Goal: Transaction & Acquisition: Purchase product/service

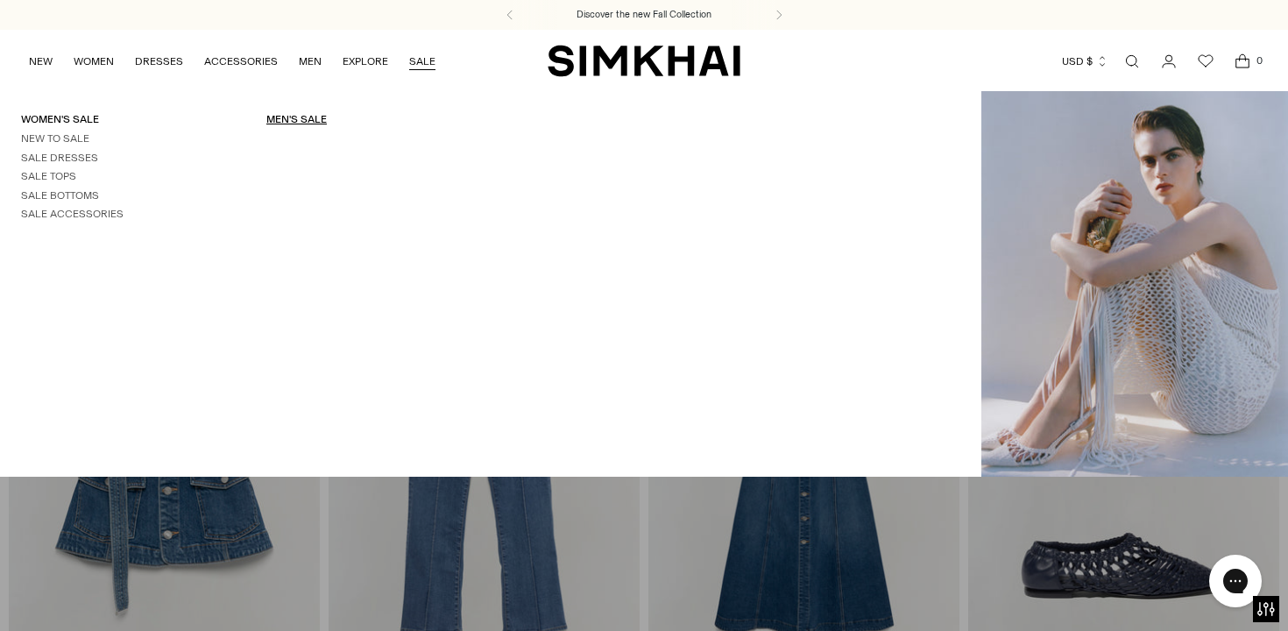
click at [299, 120] on link "Men's Sale" at bounding box center [296, 119] width 60 height 12
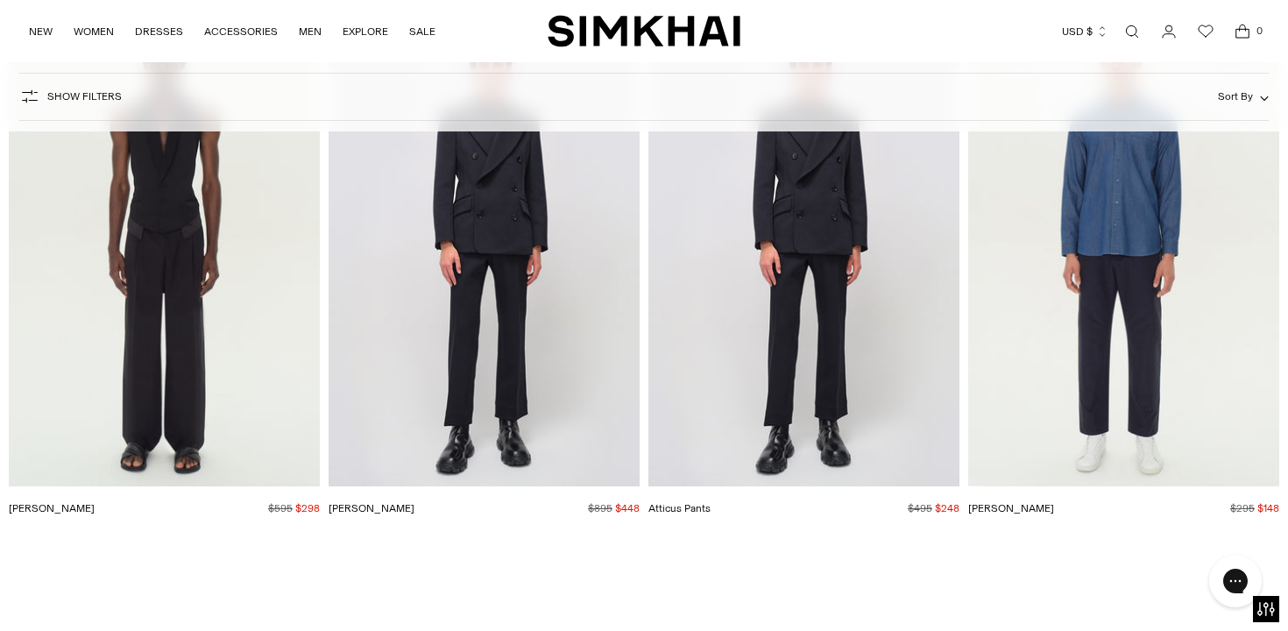
scroll to position [6708, 0]
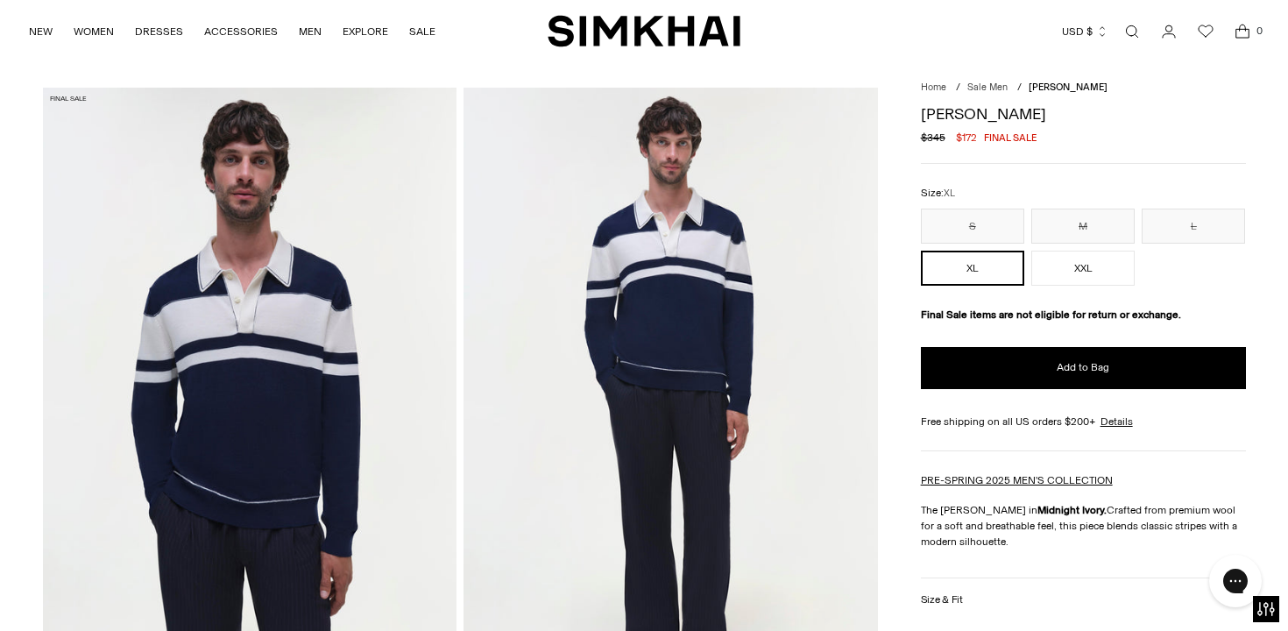
scroll to position [38, 0]
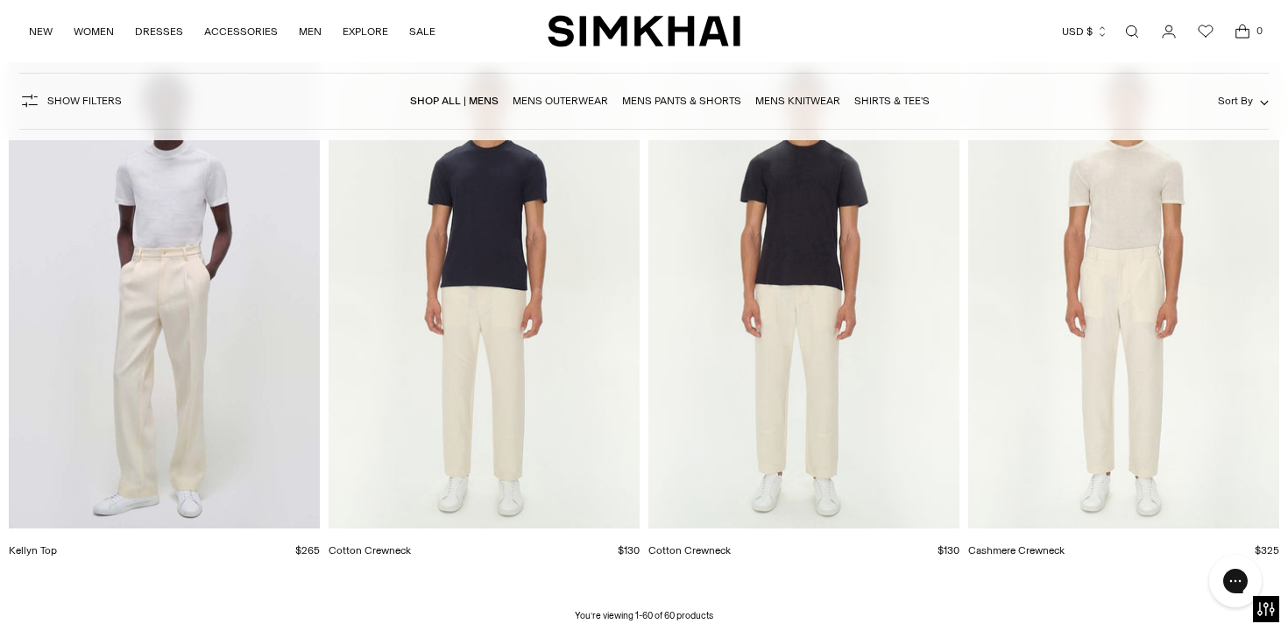
scroll to position [7732, 0]
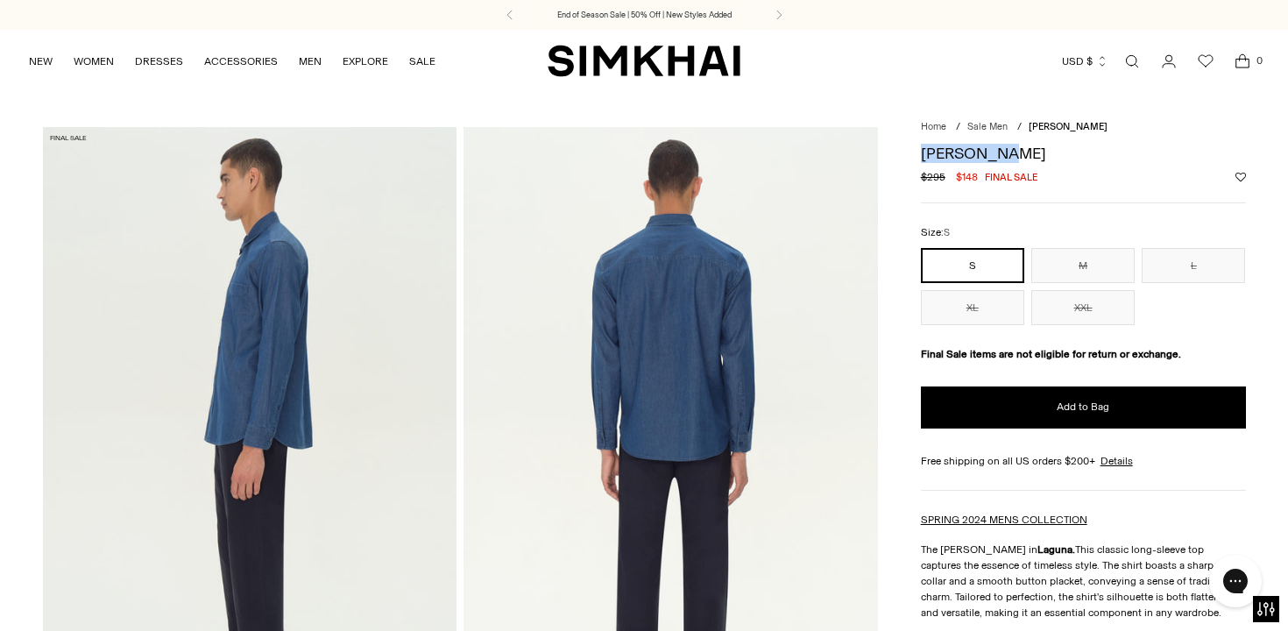
drag, startPoint x: 995, startPoint y: 152, endPoint x: 915, endPoint y: 152, distance: 80.6
copy h1 "Jose Shirt"
